Goal: Information Seeking & Learning: Learn about a topic

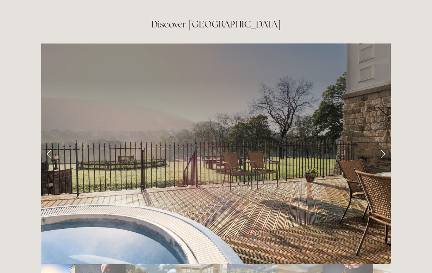
scroll to position [1186, 0]
click at [384, 143] on link "Next Slide" at bounding box center [383, 154] width 16 height 22
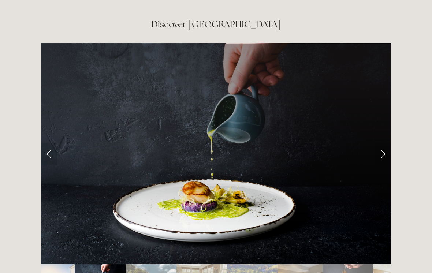
click at [381, 143] on link "Next Slide" at bounding box center [383, 154] width 16 height 22
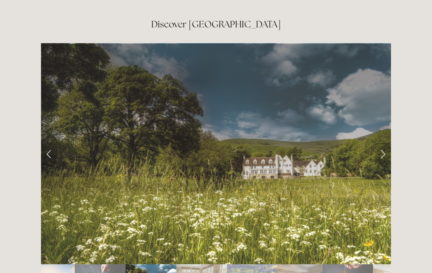
click at [382, 143] on link "Next Slide" at bounding box center [383, 154] width 16 height 22
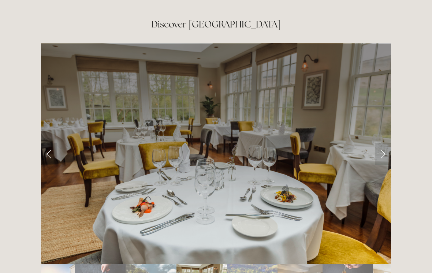
click at [382, 143] on link "Next Slide" at bounding box center [383, 154] width 16 height 22
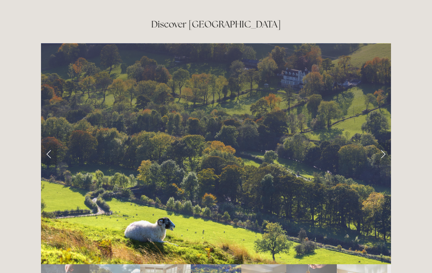
click at [379, 143] on link "Next Slide" at bounding box center [383, 154] width 16 height 22
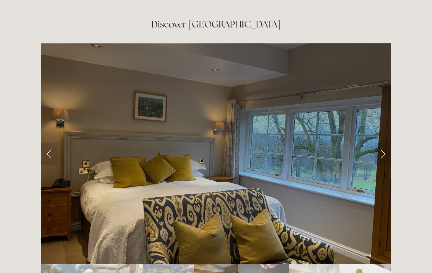
click at [381, 143] on link "Next Slide" at bounding box center [383, 154] width 16 height 22
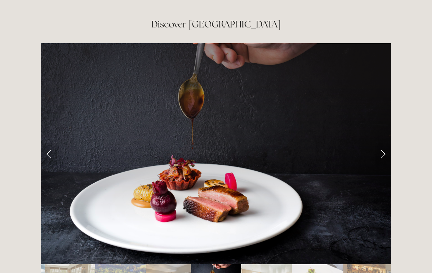
click at [381, 143] on link "Next Slide" at bounding box center [383, 154] width 16 height 22
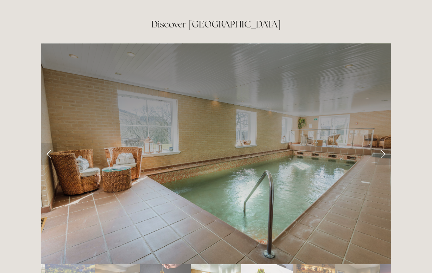
click at [388, 143] on link "Next Slide" at bounding box center [383, 154] width 16 height 22
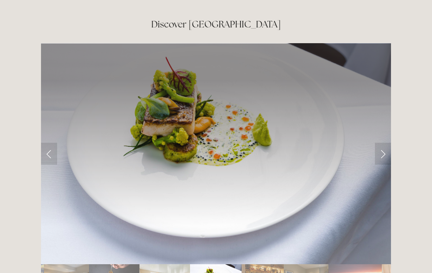
click at [383, 273] on div at bounding box center [216, 275] width 350 height 0
click at [384, 143] on link "Next Slide" at bounding box center [383, 154] width 16 height 22
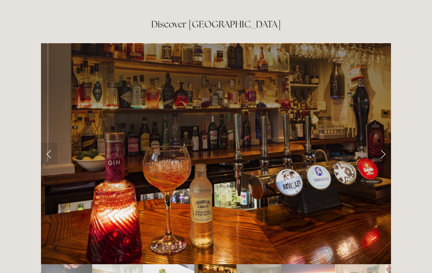
click at [388, 143] on link "Next Slide" at bounding box center [383, 154] width 16 height 22
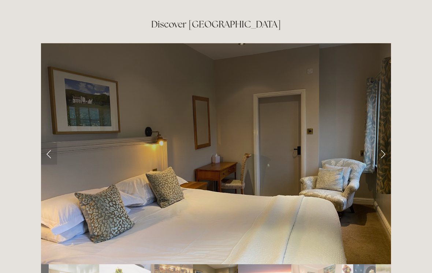
click at [383, 143] on link "Next Slide" at bounding box center [383, 154] width 16 height 22
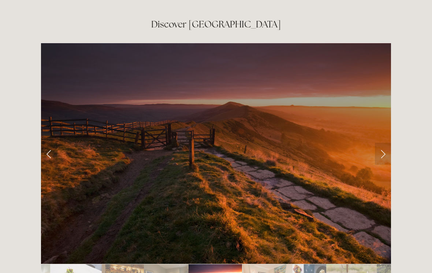
click at [387, 143] on link "Next Slide" at bounding box center [383, 154] width 16 height 22
click at [379, 143] on link "Next Slide" at bounding box center [383, 154] width 16 height 22
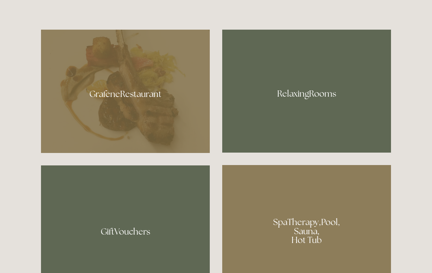
scroll to position [424, 0]
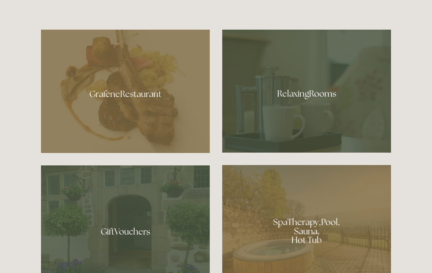
click at [312, 104] on div at bounding box center [306, 91] width 169 height 123
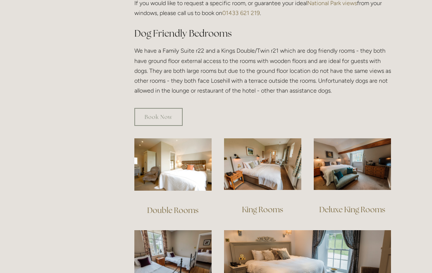
scroll to position [401, 0]
click at [279, 162] on img at bounding box center [262, 164] width 77 height 52
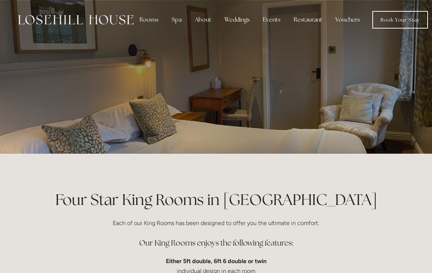
click at [156, 21] on div "Rooms" at bounding box center [149, 19] width 31 height 15
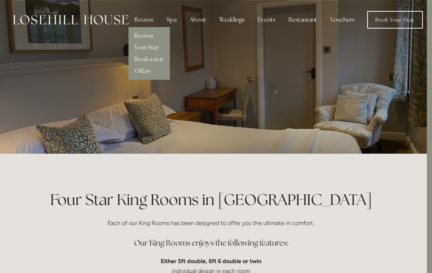
scroll to position [0, 5]
click at [149, 34] on link "Rooms" at bounding box center [144, 36] width 19 height 8
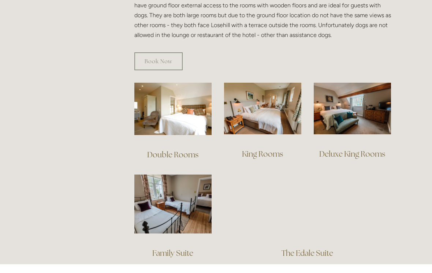
scroll to position [448, 0]
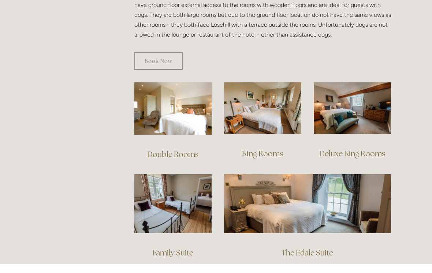
click at [364, 115] on img at bounding box center [352, 117] width 77 height 52
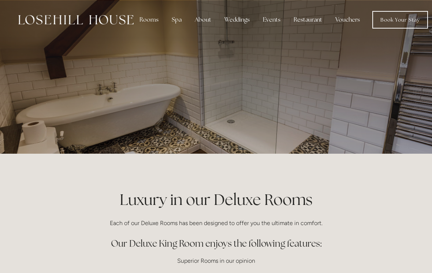
click at [156, 18] on div "Rooms" at bounding box center [149, 19] width 31 height 15
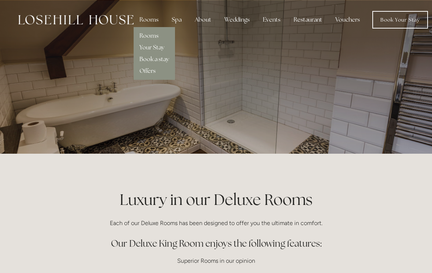
click at [157, 32] on link "Rooms" at bounding box center [149, 36] width 19 height 8
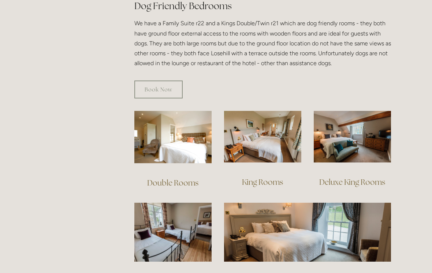
scroll to position [427, 0]
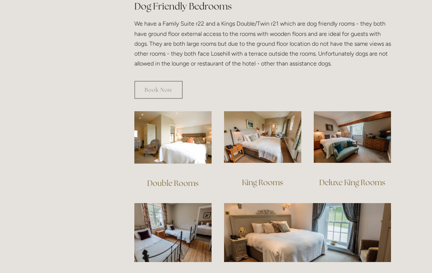
click at [361, 137] on img at bounding box center [352, 137] width 77 height 52
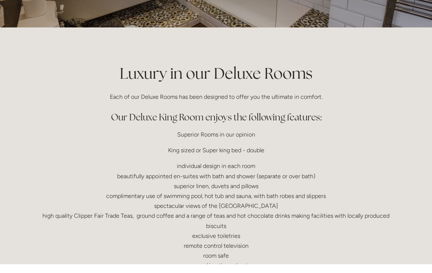
scroll to position [126, 0]
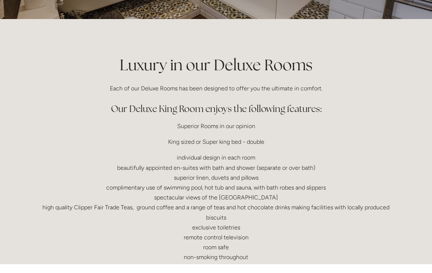
click at [393, 151] on div "Luxury in our Deluxe Rooms Each of our Deluxe Rooms has been designed to offer …" at bounding box center [216, 185] width 363 height 244
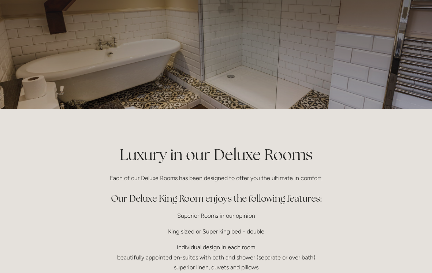
scroll to position [0, 0]
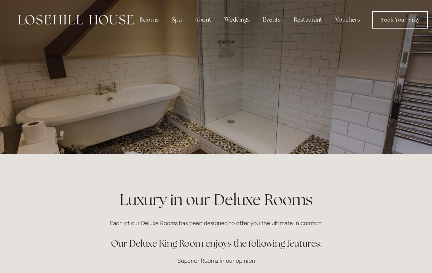
click at [310, 21] on div "Restaurant" at bounding box center [308, 19] width 40 height 15
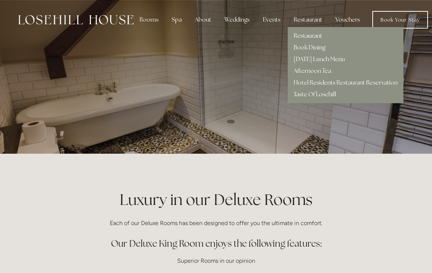
click at [312, 34] on link "Restaurant" at bounding box center [308, 36] width 29 height 8
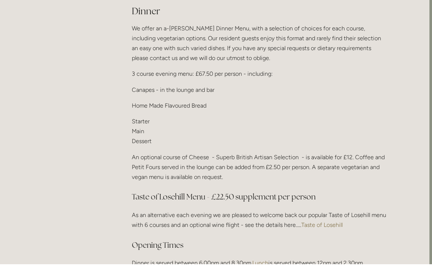
scroll to position [906, 3]
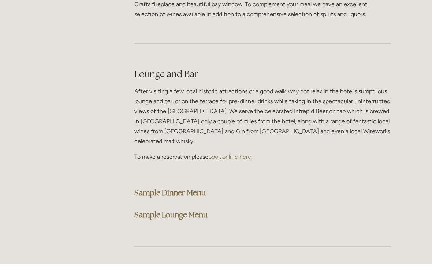
scroll to position [1823, 0]
click at [188, 196] on strong "Sample Dinner Menu" at bounding box center [170, 201] width 71 height 10
